Goal: Task Accomplishment & Management: Complete application form

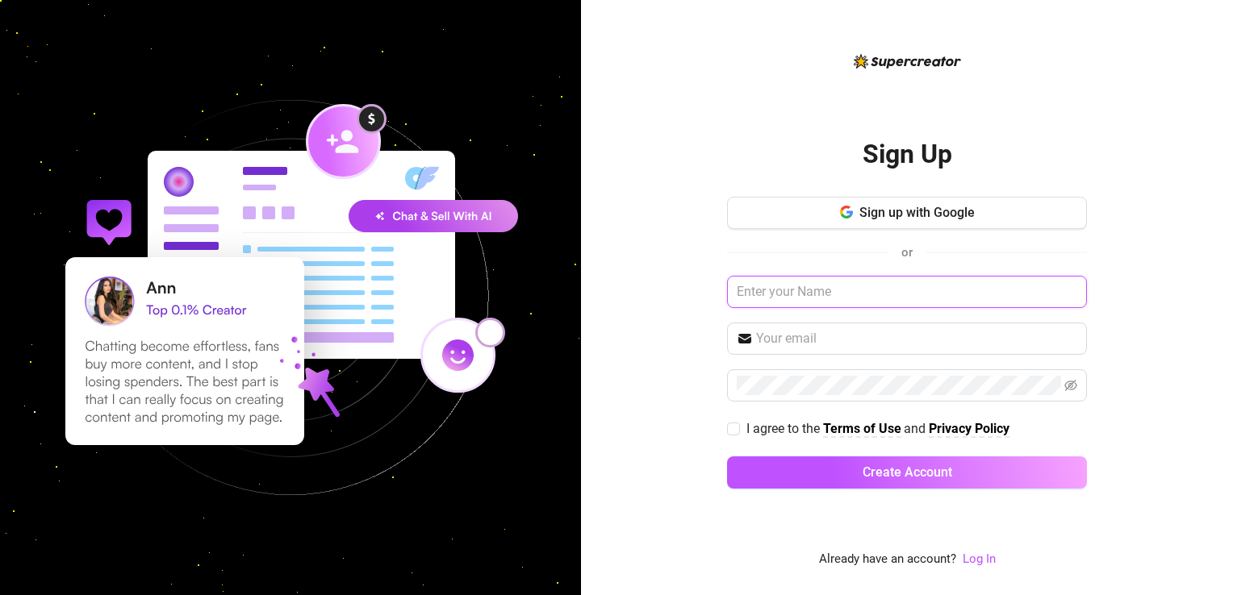
click at [804, 294] on input "text" at bounding box center [907, 292] width 360 height 32
type input "KEYKEY"
click at [809, 347] on input "text" at bounding box center [916, 338] width 321 height 19
type input "[EMAIL_ADDRESS][DOMAIN_NAME]"
click at [813, 395] on span at bounding box center [907, 386] width 360 height 32
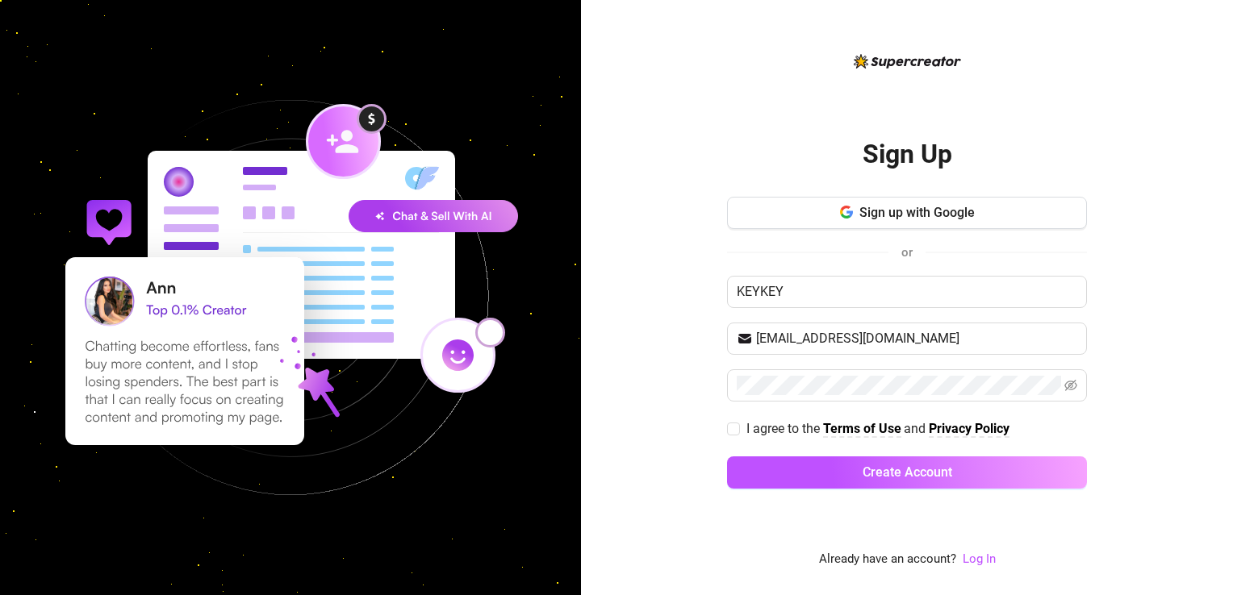
click at [1173, 274] on div "Sign Up Sign up with Google or KEYKEY [EMAIL_ADDRESS][DOMAIN_NAME] I agree to t…" at bounding box center [907, 297] width 652 height 595
click at [1073, 385] on icon "eye-invisible" at bounding box center [1070, 385] width 13 height 13
click at [736, 424] on input "I agree to the Terms of Use and Privacy Policy" at bounding box center [732, 428] width 11 height 11
checkbox input "true"
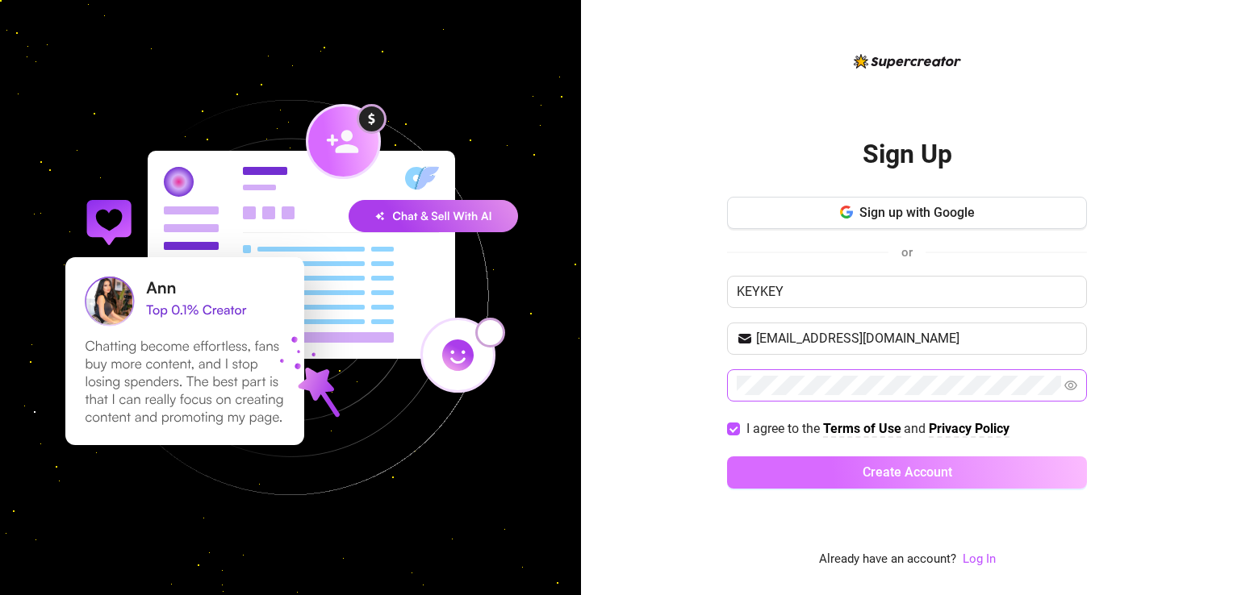
click at [836, 465] on button "Create Account" at bounding box center [907, 473] width 360 height 32
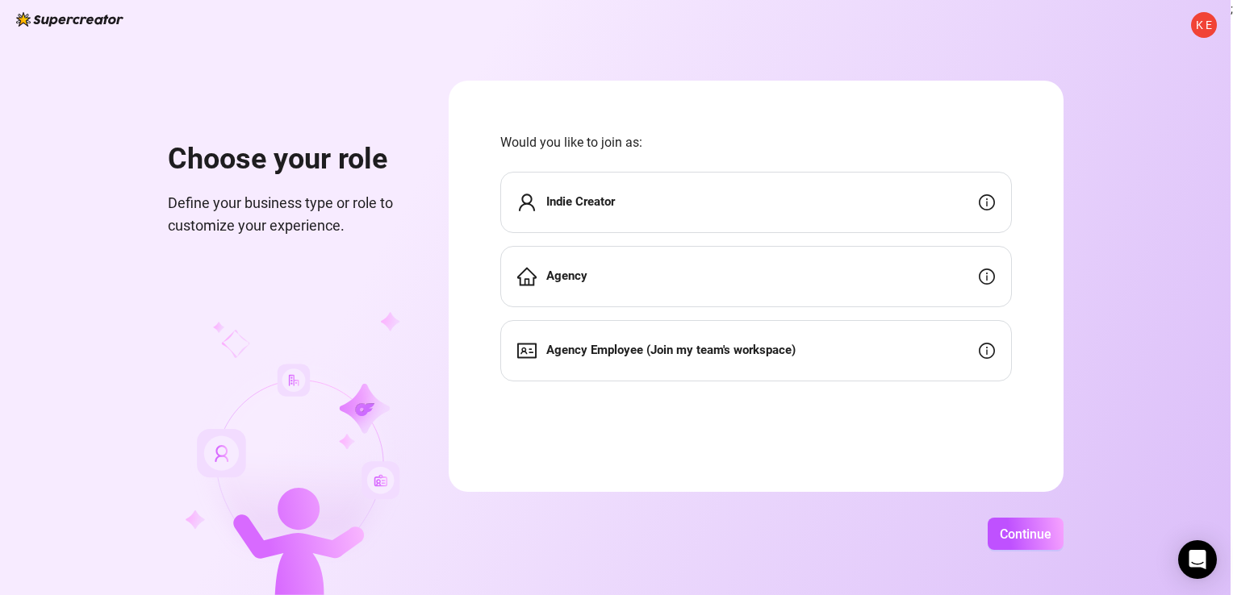
click at [607, 199] on strong "Indie Creator" at bounding box center [580, 201] width 69 height 15
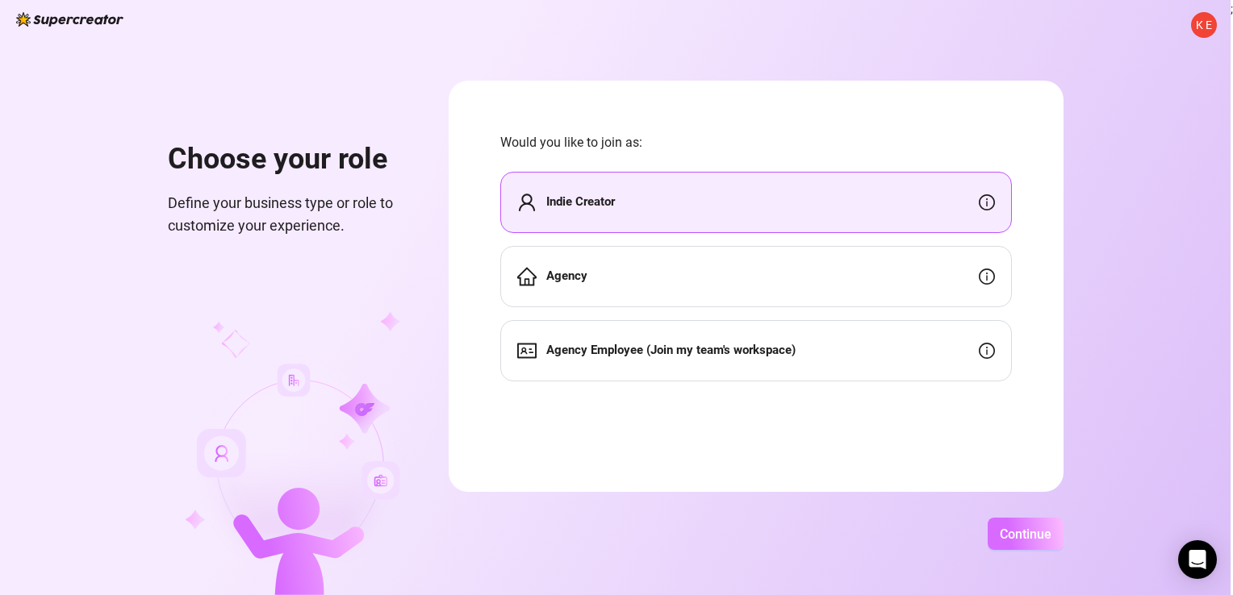
click at [1017, 529] on span "Continue" at bounding box center [1026, 534] width 52 height 15
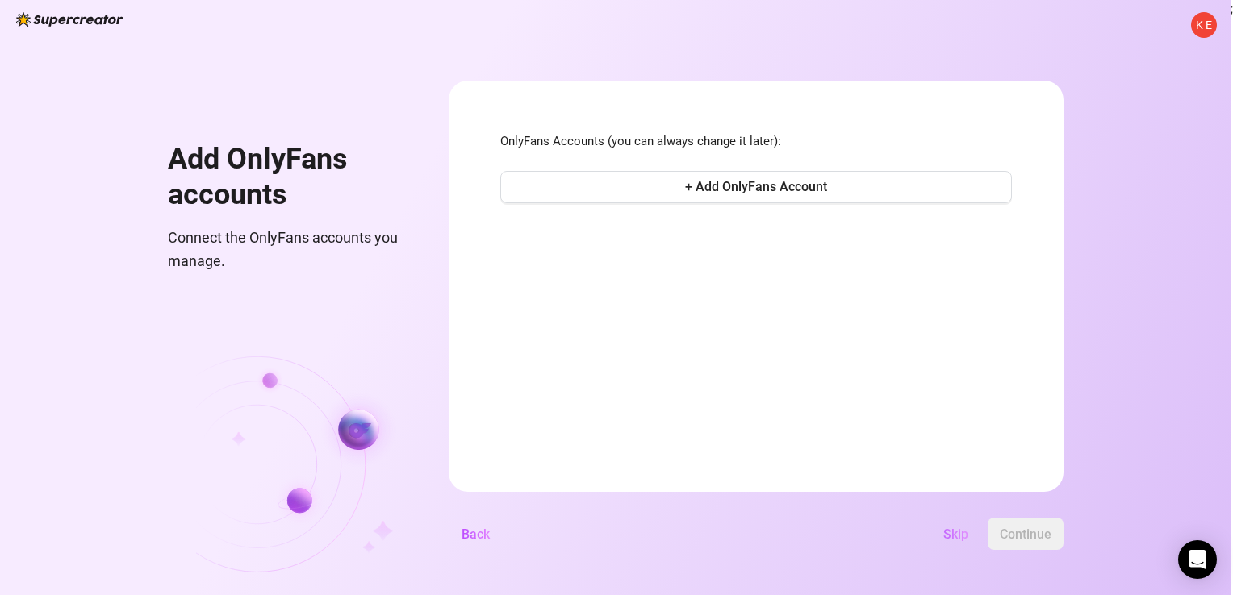
click at [956, 536] on span "Skip" at bounding box center [955, 534] width 25 height 15
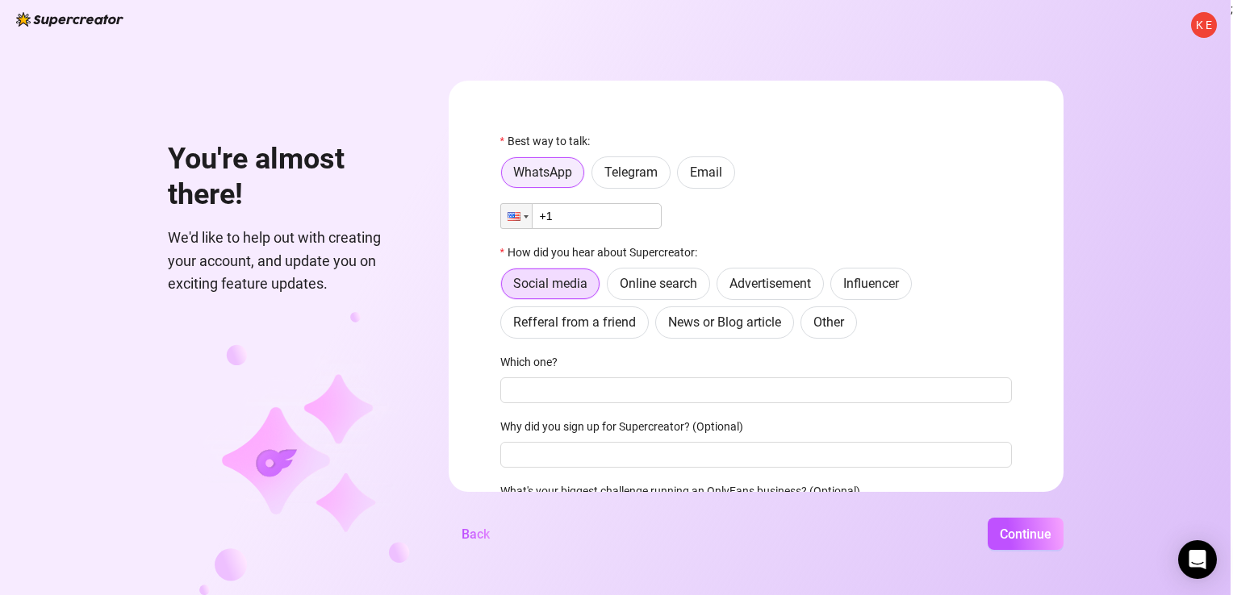
click at [539, 177] on span "WhatsApp" at bounding box center [542, 172] width 59 height 15
click at [506, 177] on input "WhatsApp" at bounding box center [506, 177] width 0 height 0
click at [562, 220] on input "+1" at bounding box center [580, 216] width 161 height 26
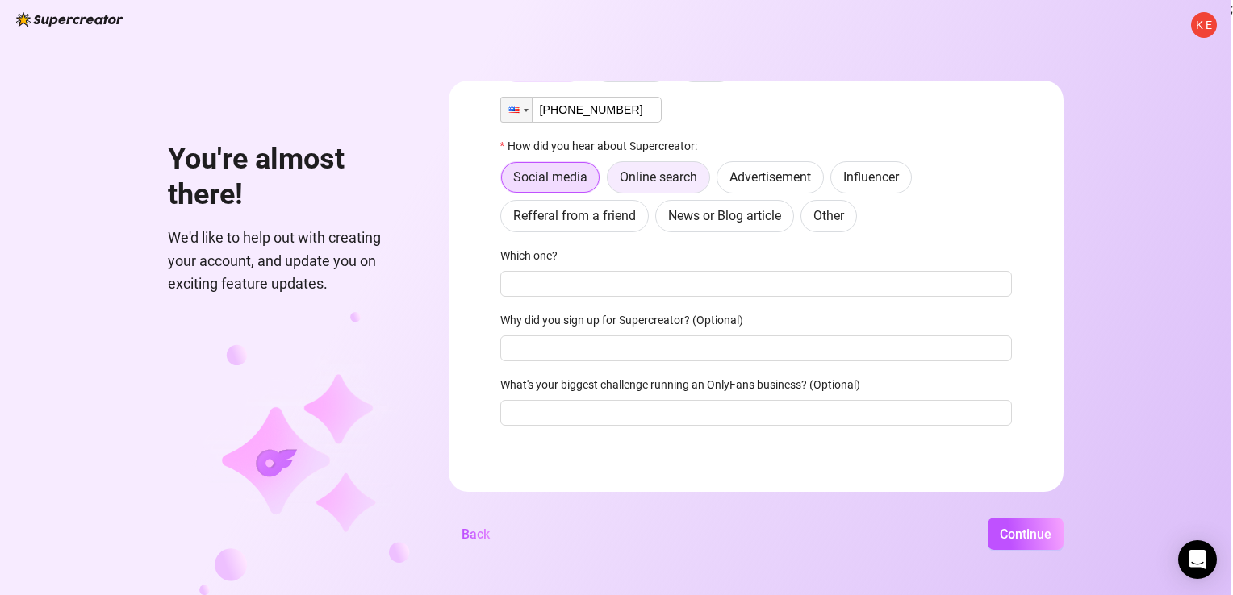
type input "[PHONE_NUMBER]"
click at [646, 178] on span "Online search" at bounding box center [658, 176] width 77 height 15
click at [612, 182] on input "Online search" at bounding box center [612, 182] width 0 height 0
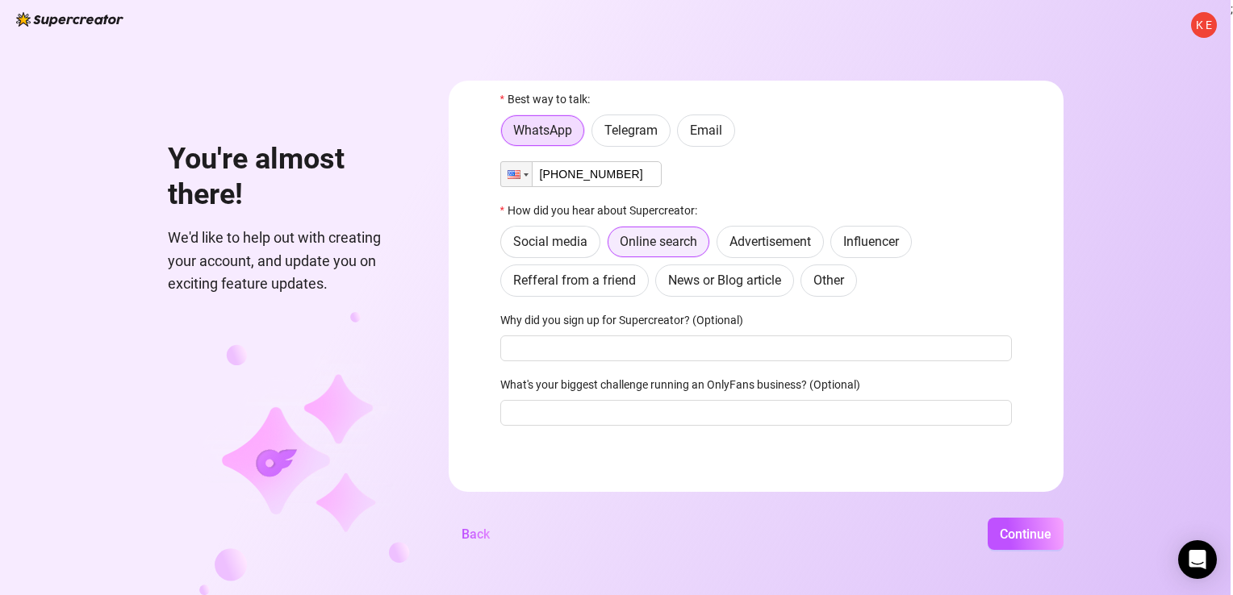
scroll to position [42, 0]
click at [1030, 541] on span "Continue" at bounding box center [1026, 534] width 52 height 15
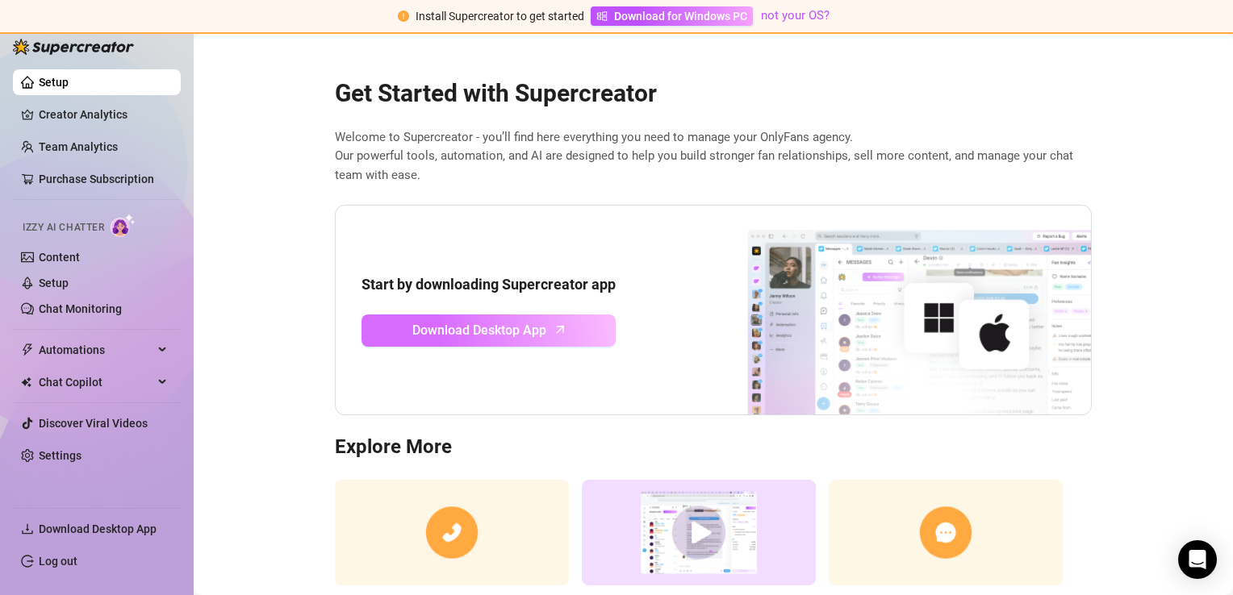
click at [471, 328] on span "Download Desktop App" at bounding box center [479, 330] width 134 height 20
